Goal: Check status: Check status

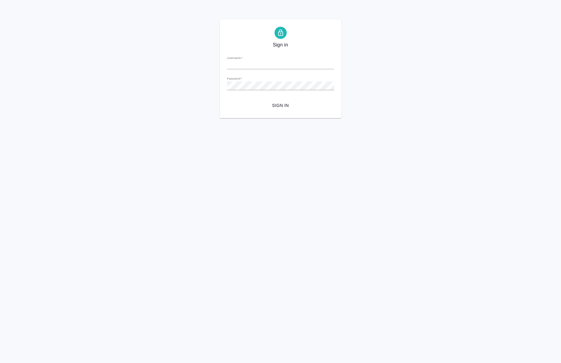
type input "[PERSON_NAME][EMAIL_ADDRESS][DOMAIN_NAME]"
click at [280, 100] on button "Sign in" at bounding box center [280, 105] width 107 height 11
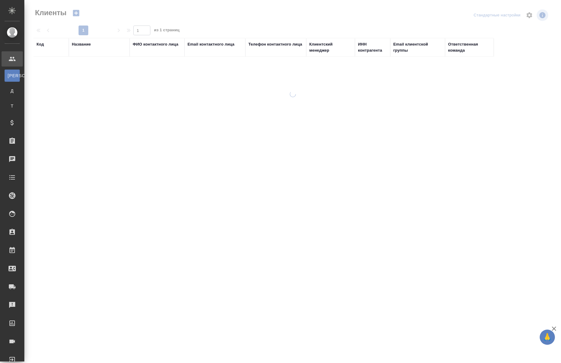
select select "RU"
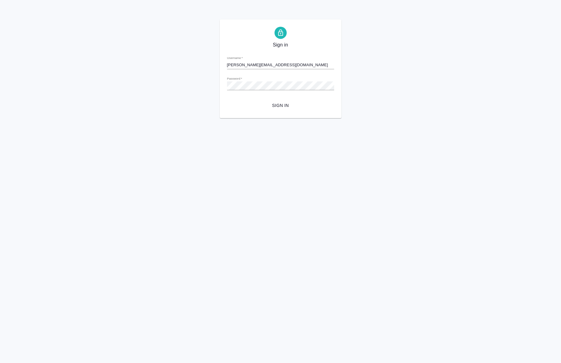
click at [284, 102] on span "Sign in" at bounding box center [280, 106] width 97 height 8
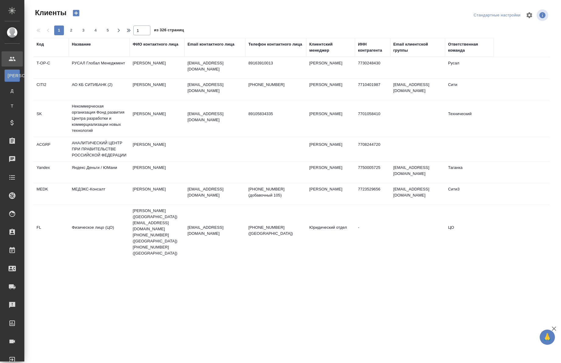
select select "RU"
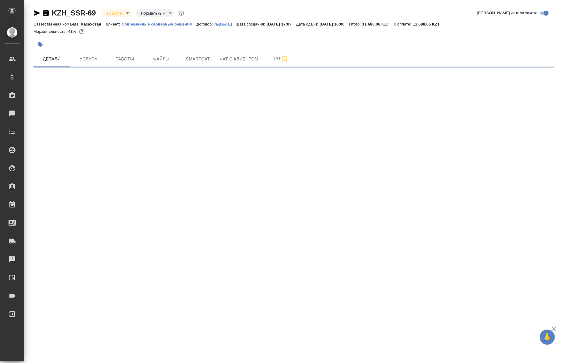
select select "RU"
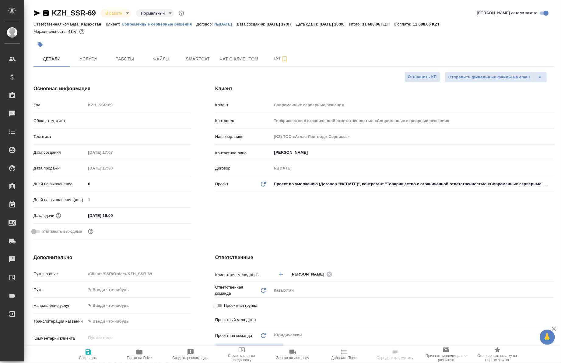
type textarea "x"
type input "[PERSON_NAME]"
click at [211, 56] on span "Smartcat" at bounding box center [197, 59] width 29 height 8
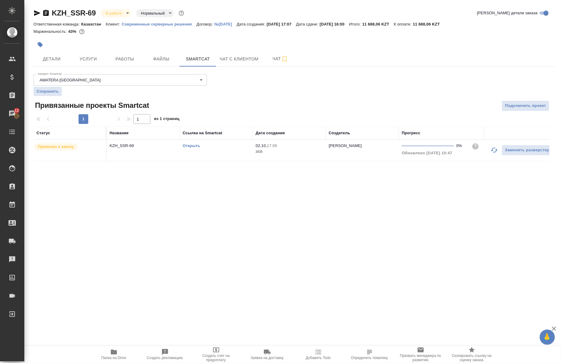
click at [191, 153] on td "Открыть" at bounding box center [215, 150] width 73 height 21
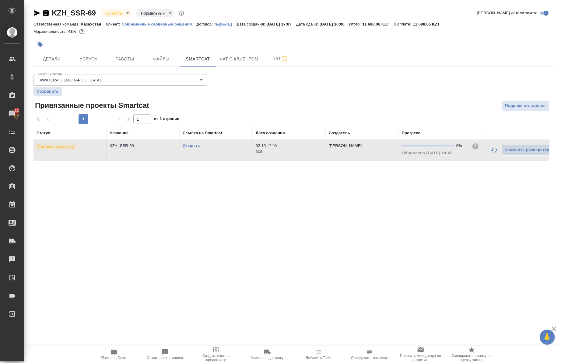
click at [190, 143] on div "Открыть" at bounding box center [215, 146] width 67 height 6
click at [190, 144] on link "Открыть" at bounding box center [190, 146] width 17 height 5
